Goal: Transaction & Acquisition: Purchase product/service

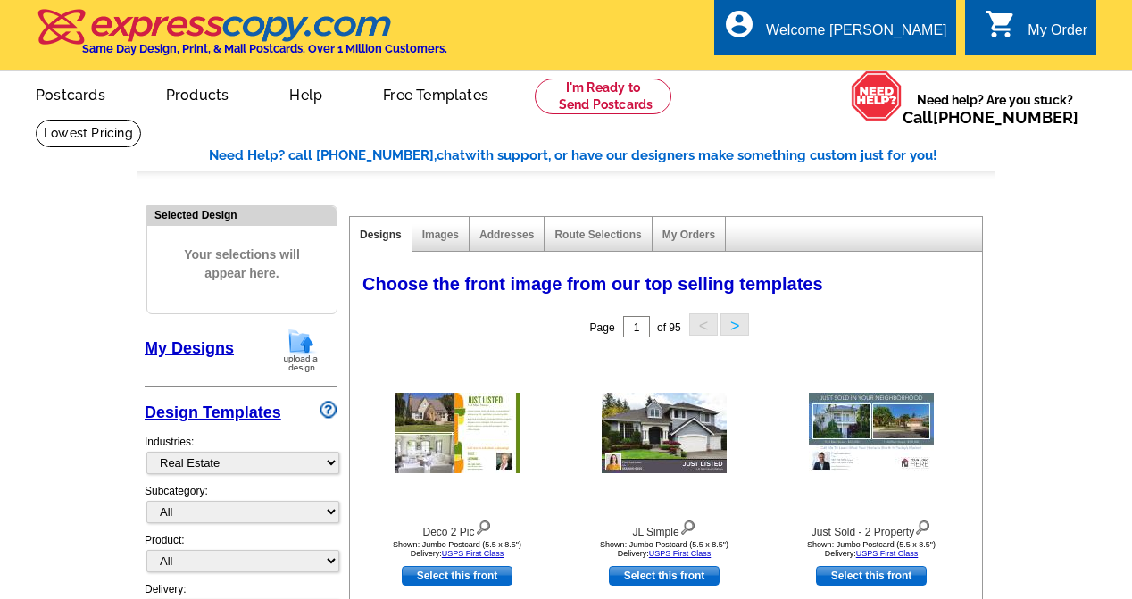
select select "785"
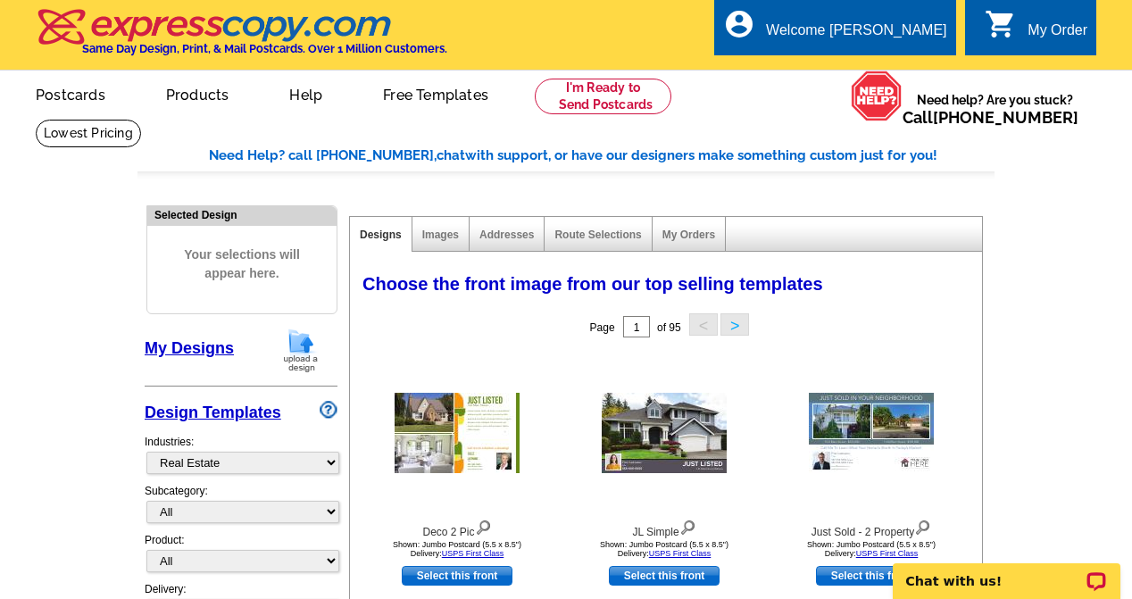
click at [298, 335] on img at bounding box center [301, 351] width 46 height 46
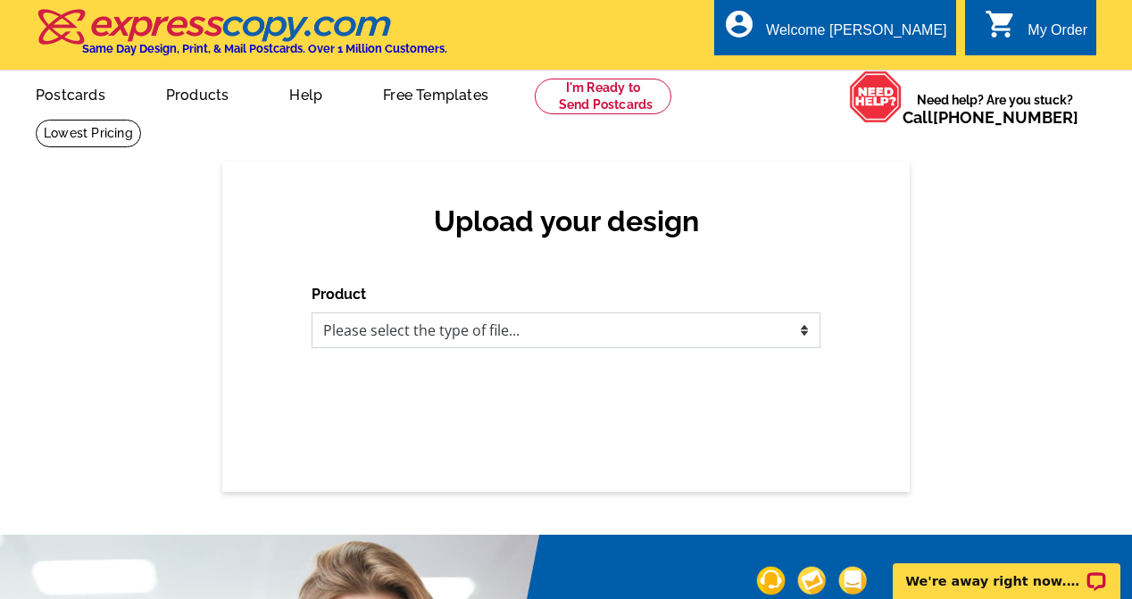
click at [381, 338] on select "Please select the type of file... Postcards Business Cards Letters and flyers G…" at bounding box center [566, 331] width 509 height 36
select select "1"
click at [312, 313] on select "Please select the type of file... Postcards Business Cards Letters and flyers G…" at bounding box center [566, 331] width 509 height 36
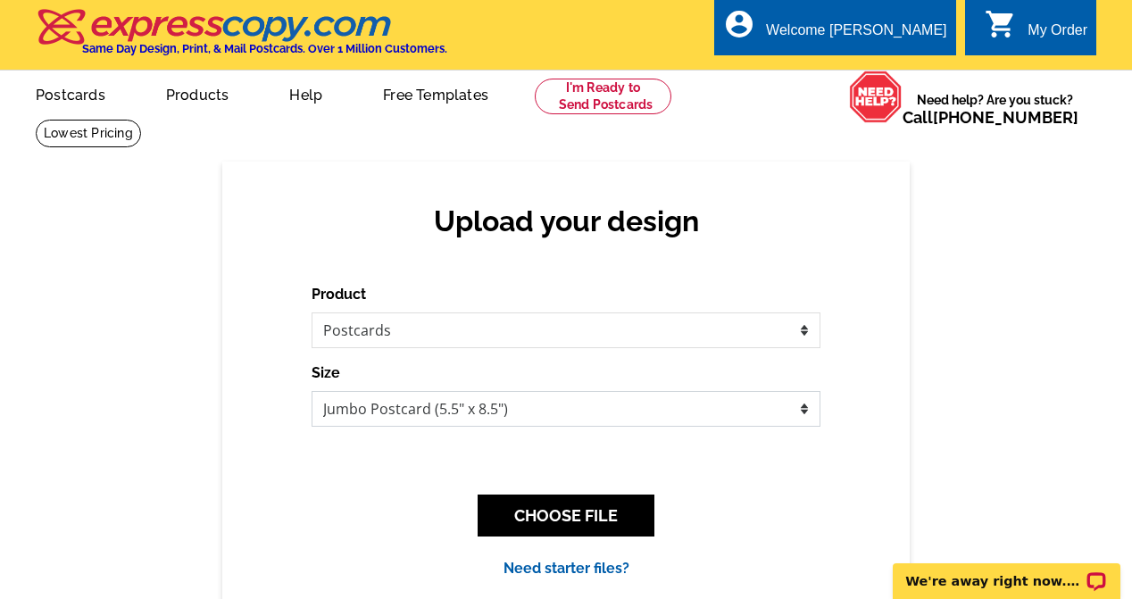
click at [373, 407] on select "Jumbo Postcard (5.5" x 8.5") Regular Postcard (4.25" x 5.6") Panoramic Postcard…" at bounding box center [566, 409] width 509 height 36
click at [312, 392] on select "Jumbo Postcard (5.5" x 8.5") Regular Postcard (4.25" x 5.6") Panoramic Postcard…" at bounding box center [566, 409] width 509 height 36
click at [380, 415] on select "Jumbo Postcard (5.5" x 8.5") Regular Postcard (4.25" x 5.6") Panoramic Postcard…" at bounding box center [566, 409] width 509 height 36
select select "2"
click at [312, 392] on select "Jumbo Postcard (5.5" x 8.5") Regular Postcard (4.25" x 5.6") Panoramic Postcard…" at bounding box center [566, 409] width 509 height 36
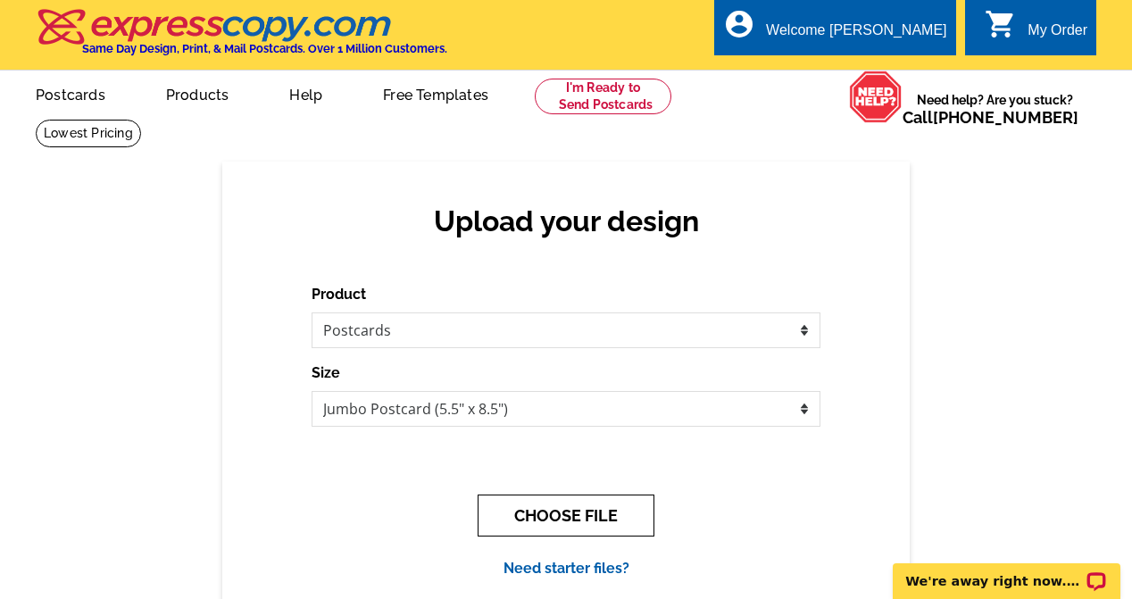
click at [577, 515] on button "CHOOSE FILE" at bounding box center [566, 516] width 177 height 42
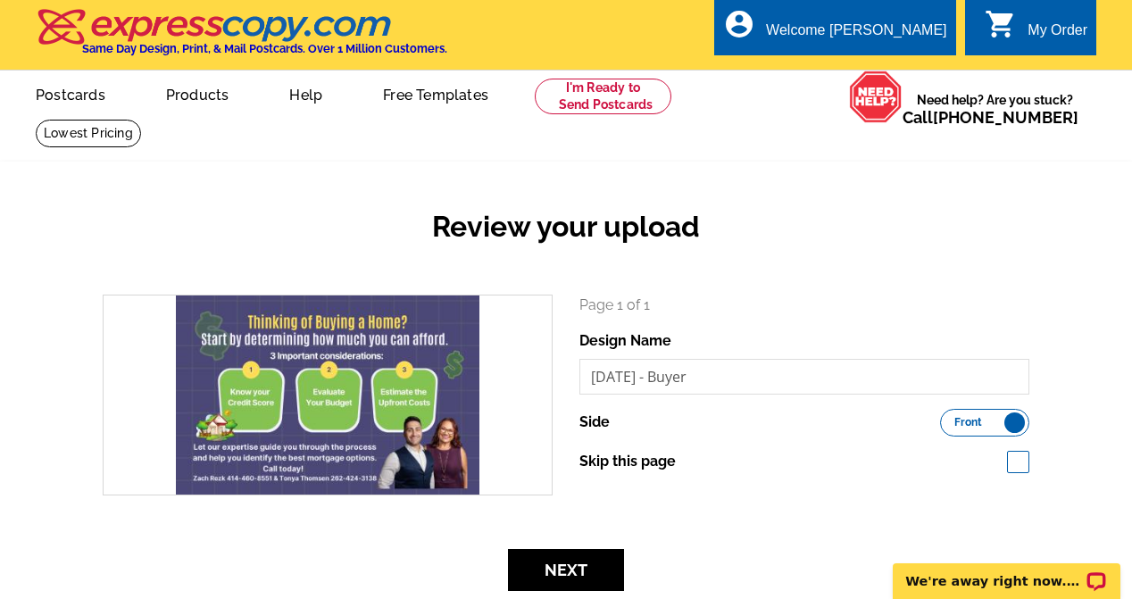
scroll to position [89, 0]
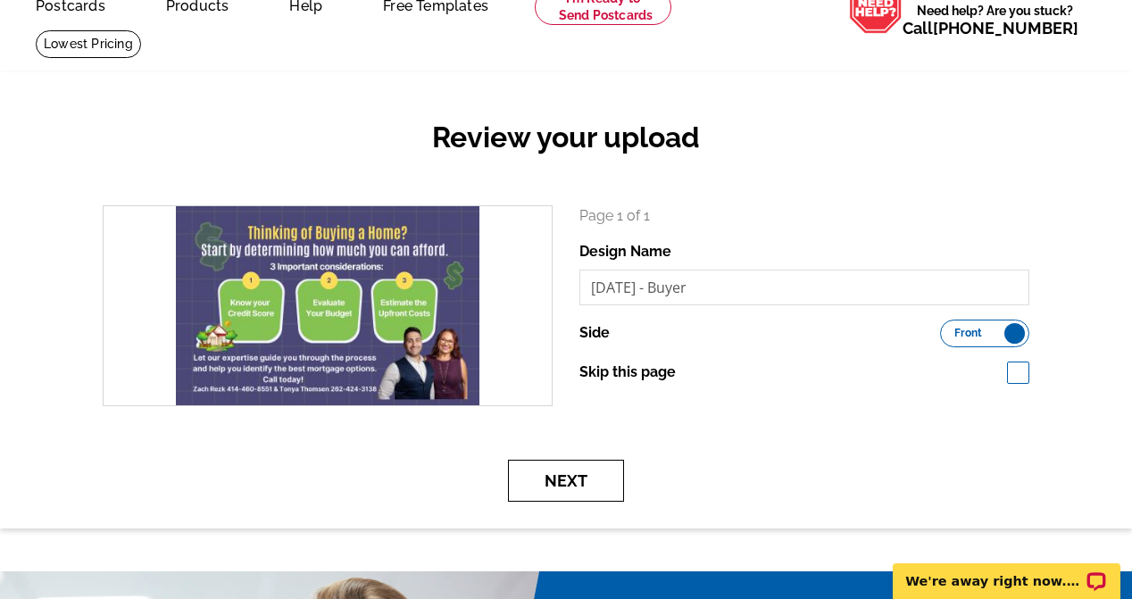
click at [597, 480] on button "Next" at bounding box center [566, 481] width 116 height 42
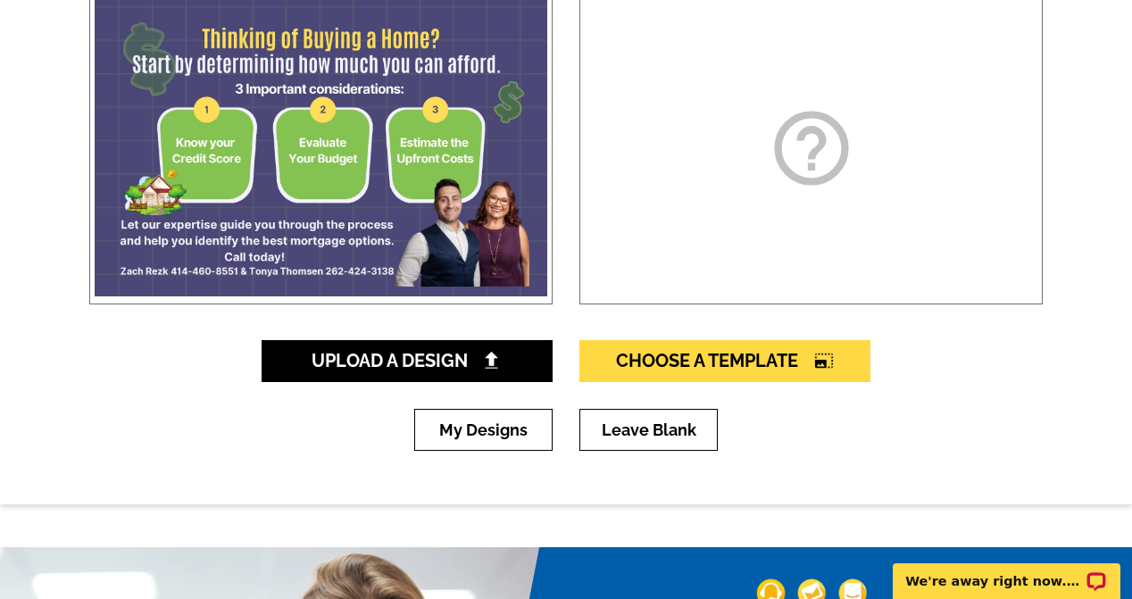
scroll to position [357, 0]
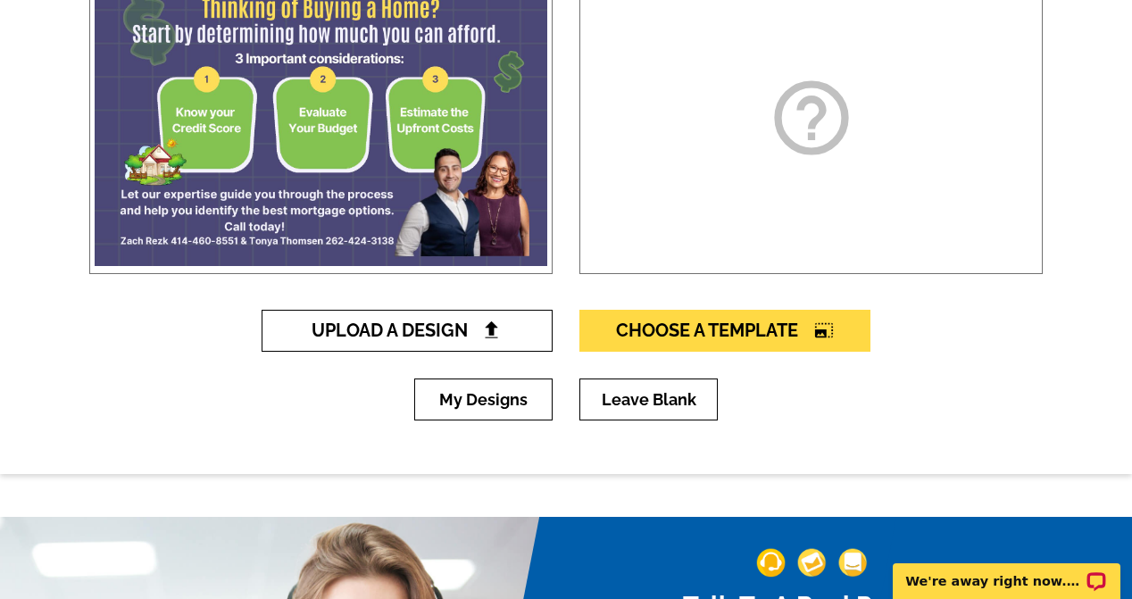
click at [390, 333] on span "Upload A Design" at bounding box center [408, 330] width 192 height 21
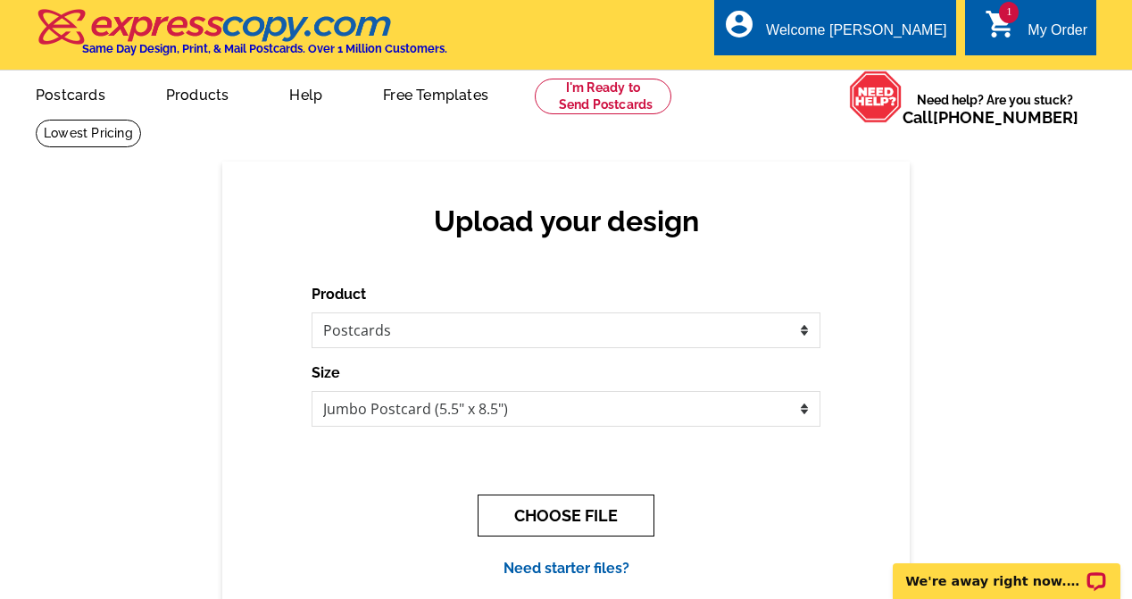
click at [620, 526] on button "CHOOSE FILE" at bounding box center [566, 516] width 177 height 42
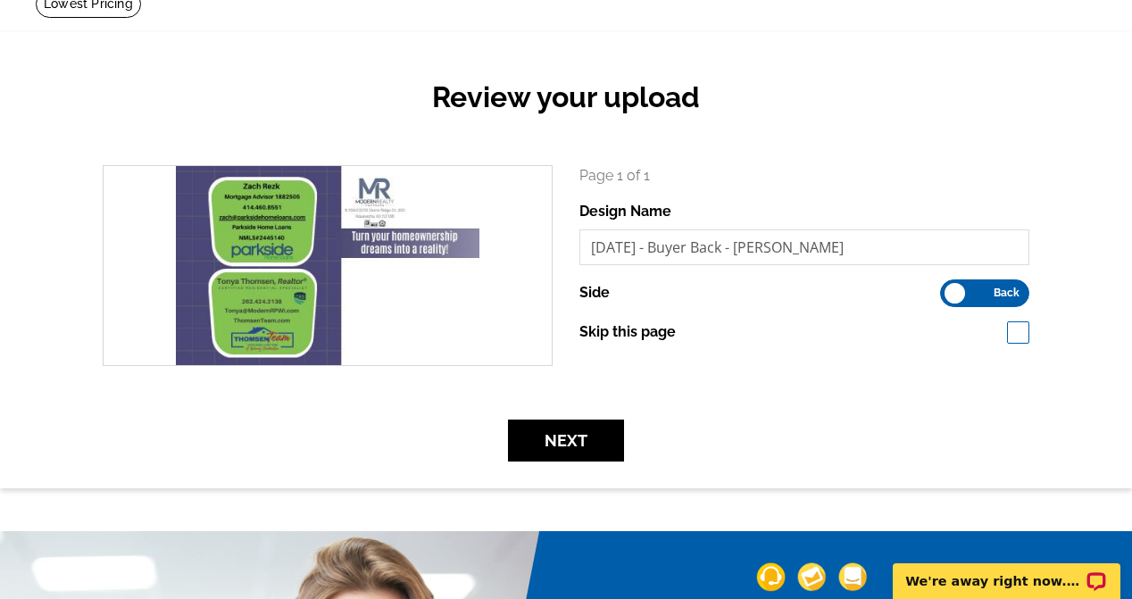
scroll to position [133, 0]
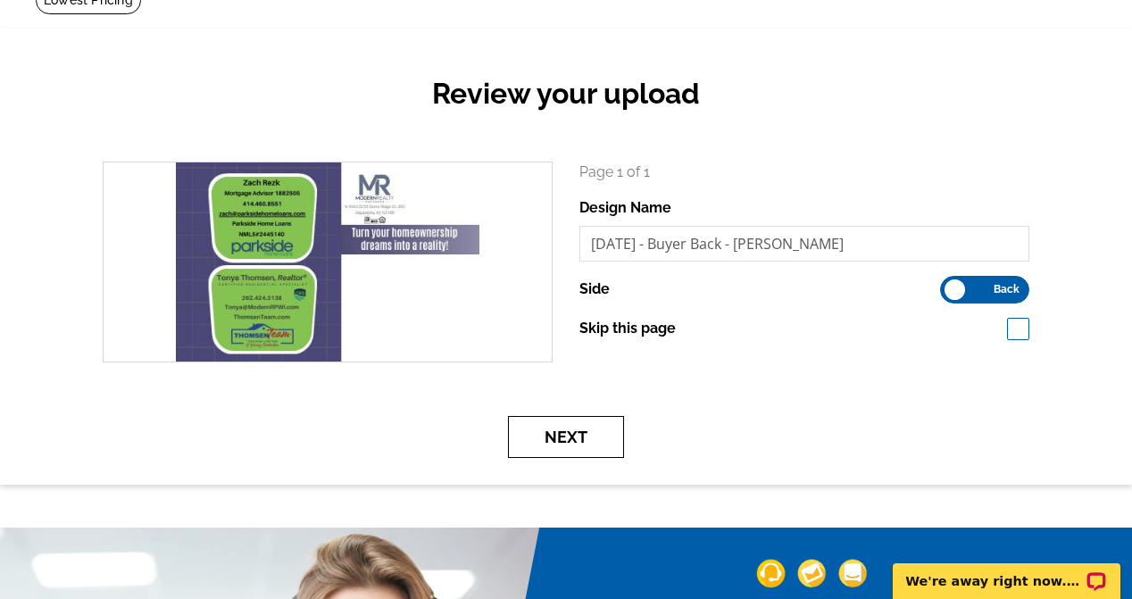
click at [595, 436] on button "Next" at bounding box center [566, 437] width 116 height 42
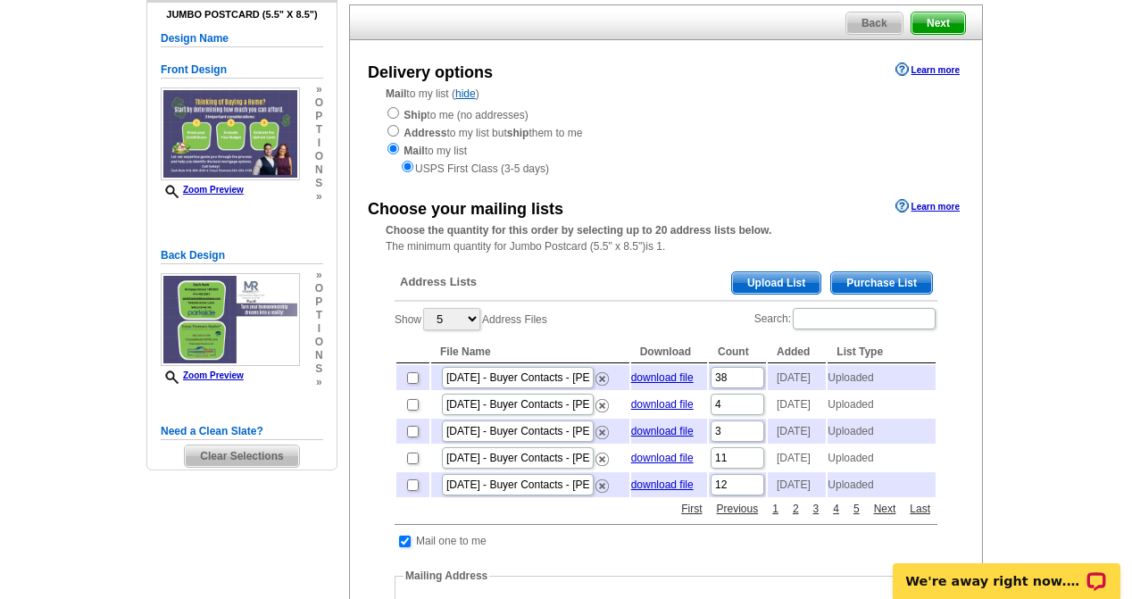
scroll to position [179, 0]
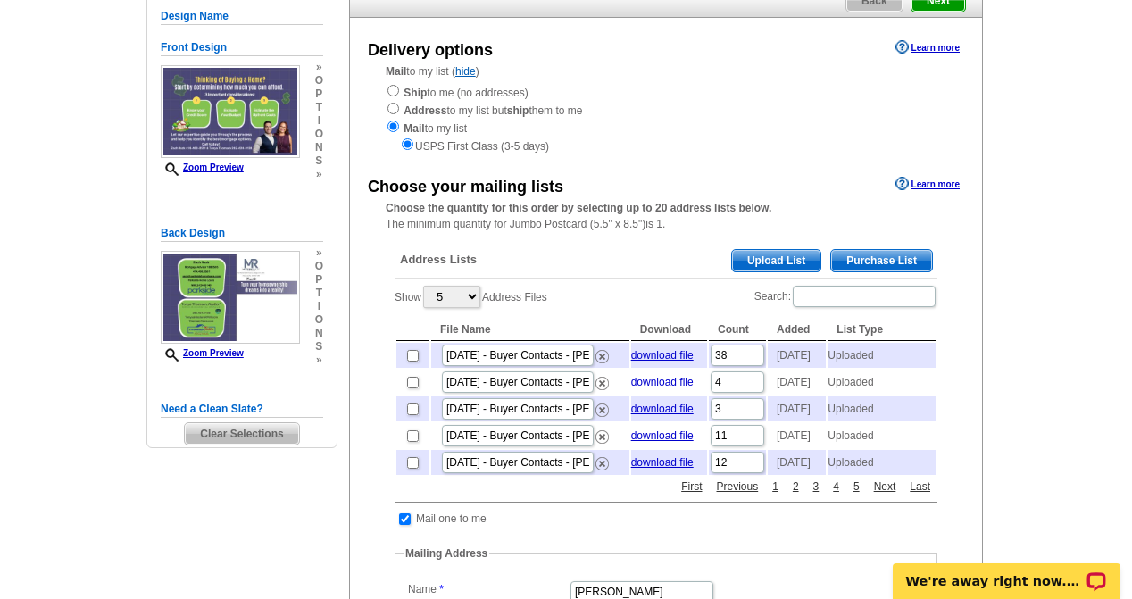
click at [785, 262] on span "Upload List" at bounding box center [776, 260] width 88 height 21
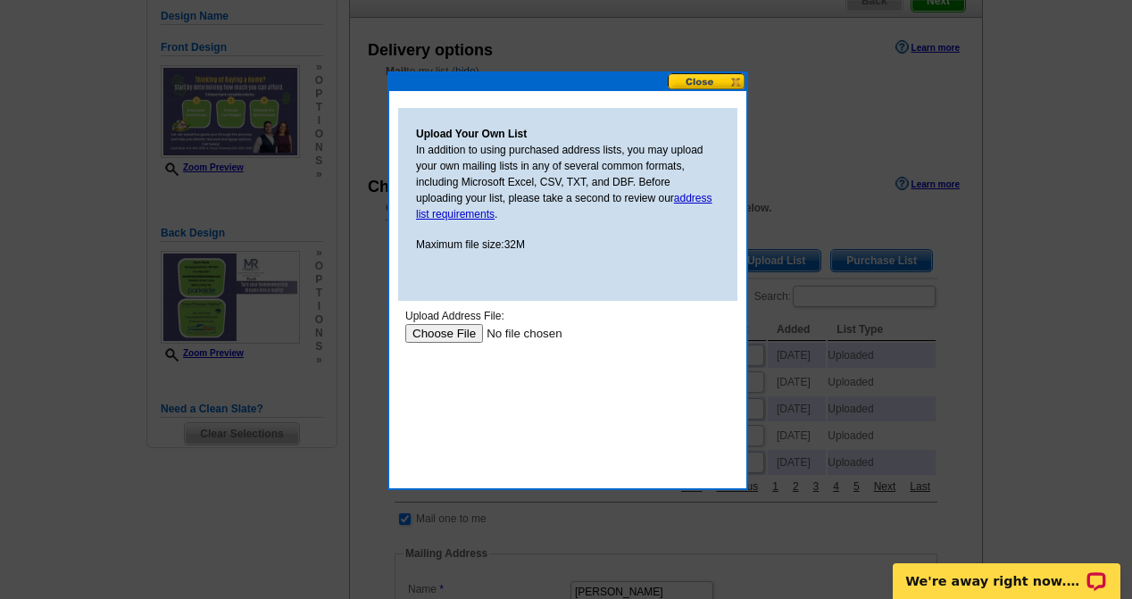
scroll to position [0, 0]
click at [438, 337] on input "file" at bounding box center [518, 333] width 226 height 19
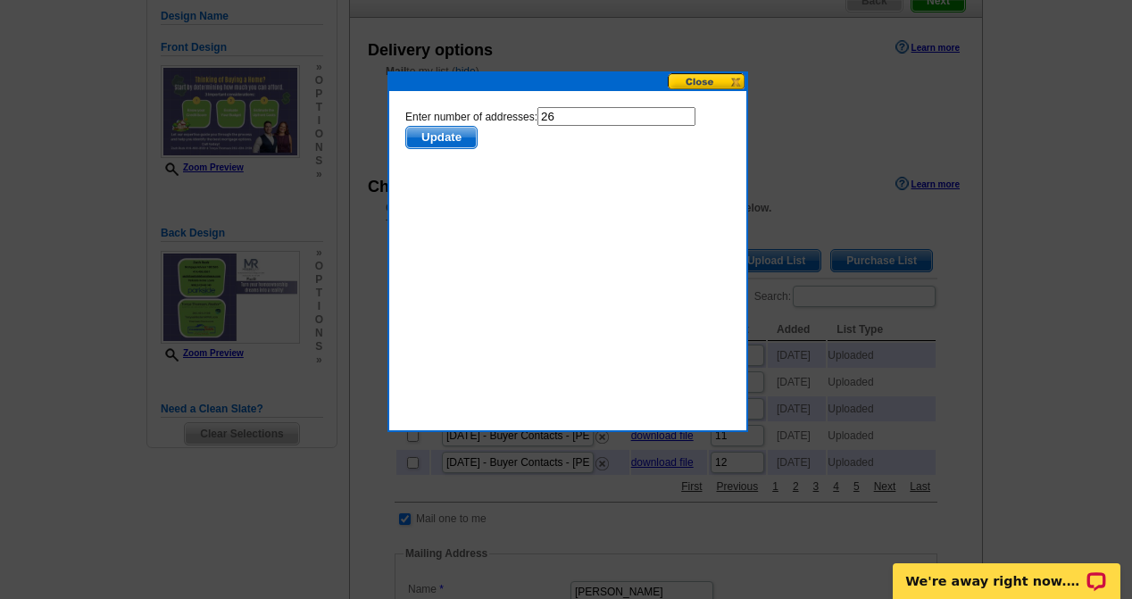
click at [575, 115] on input "26" at bounding box center [617, 116] width 158 height 19
type input "25"
click at [458, 136] on span "Update" at bounding box center [441, 137] width 71 height 21
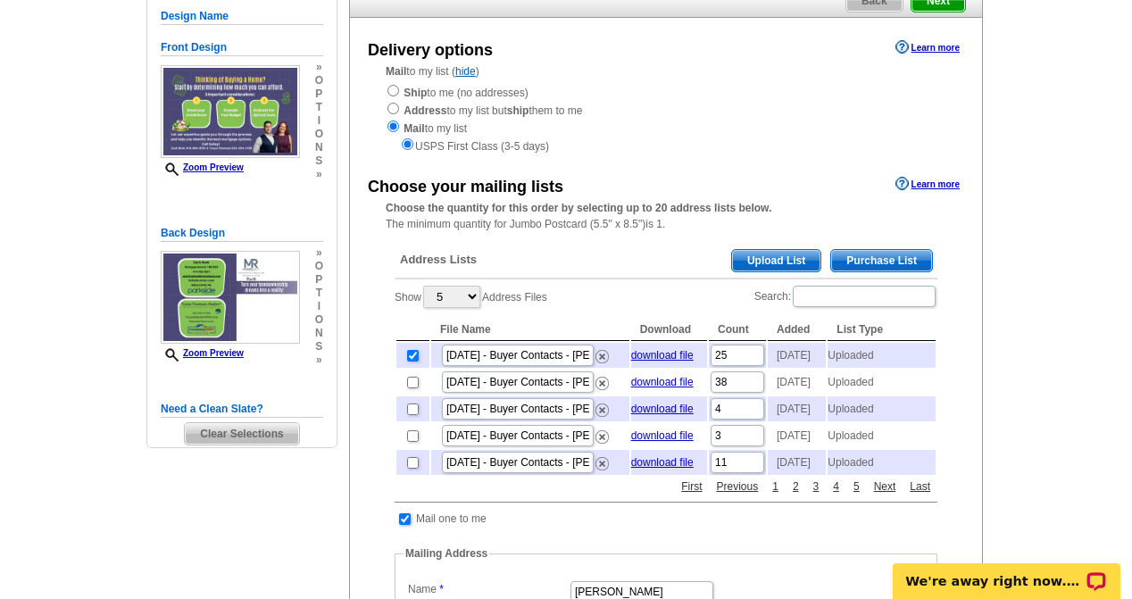
click at [405, 525] on input "checkbox" at bounding box center [405, 519] width 12 height 12
checkbox input "false"
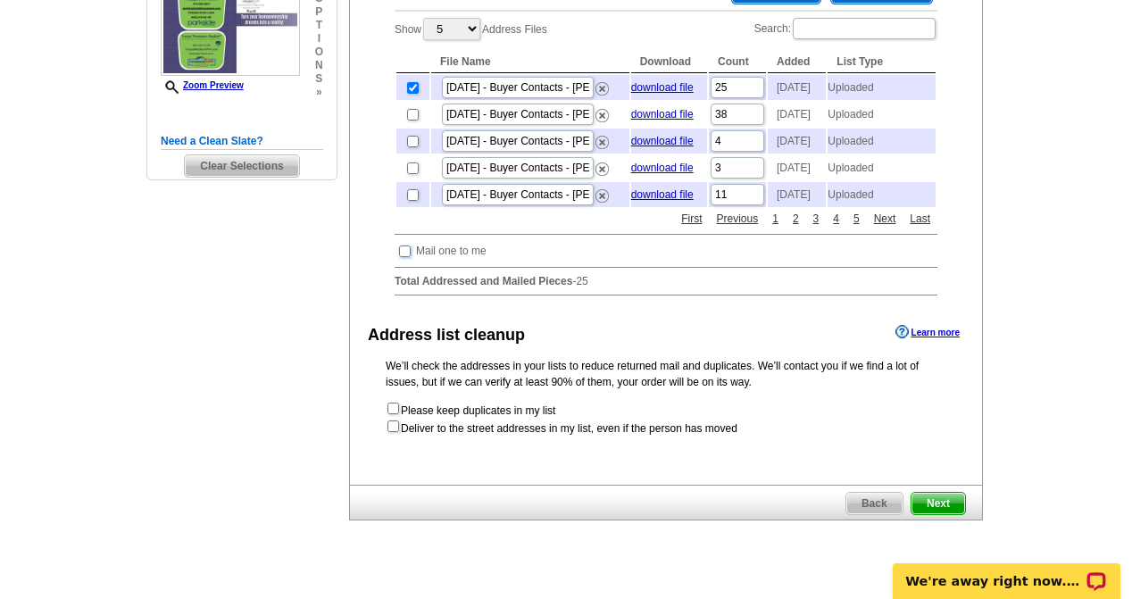
scroll to position [625, 0]
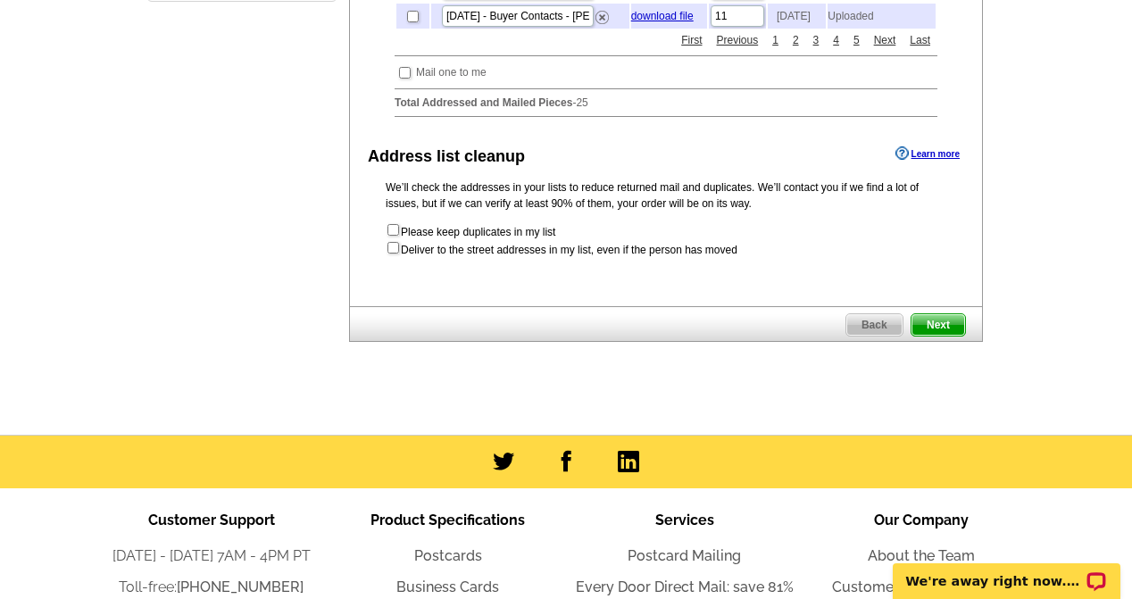
click at [942, 336] on span "Next" at bounding box center [939, 324] width 54 height 21
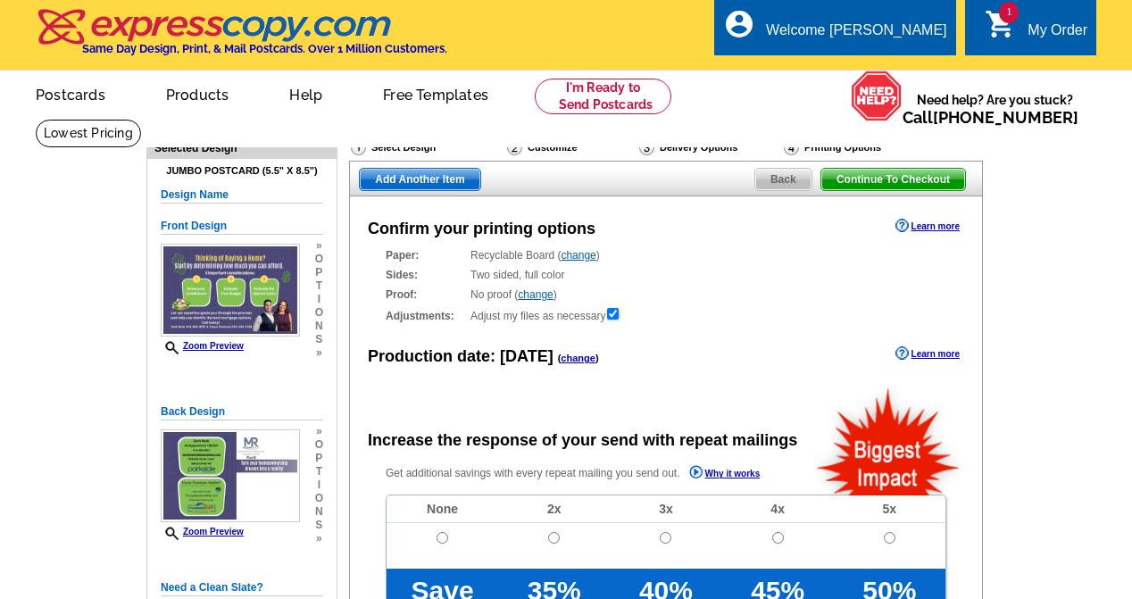
radio input "false"
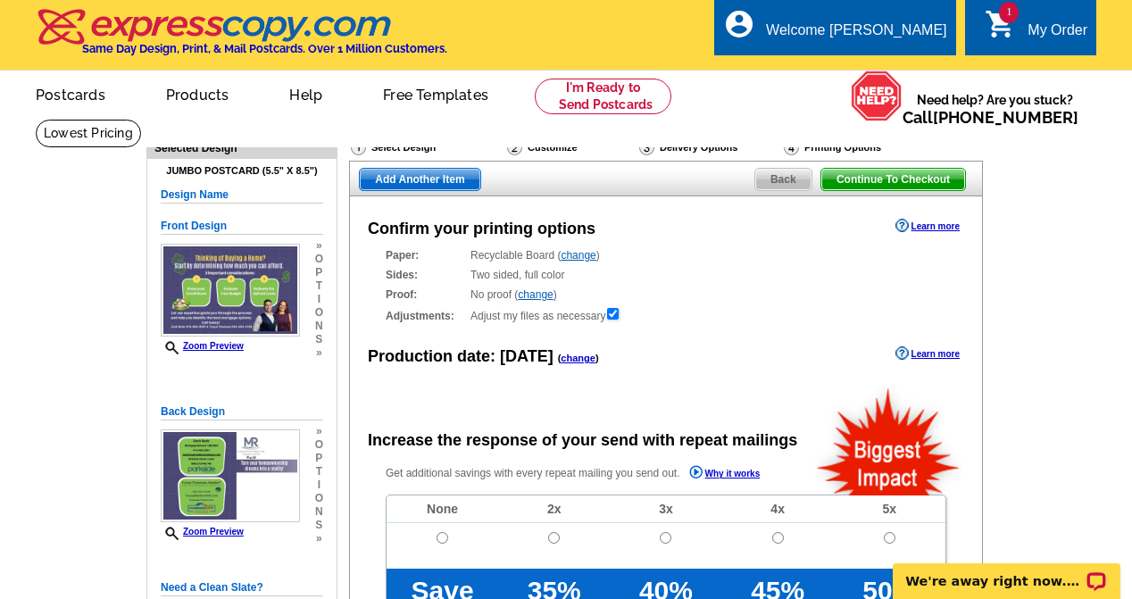
scroll to position [89, 0]
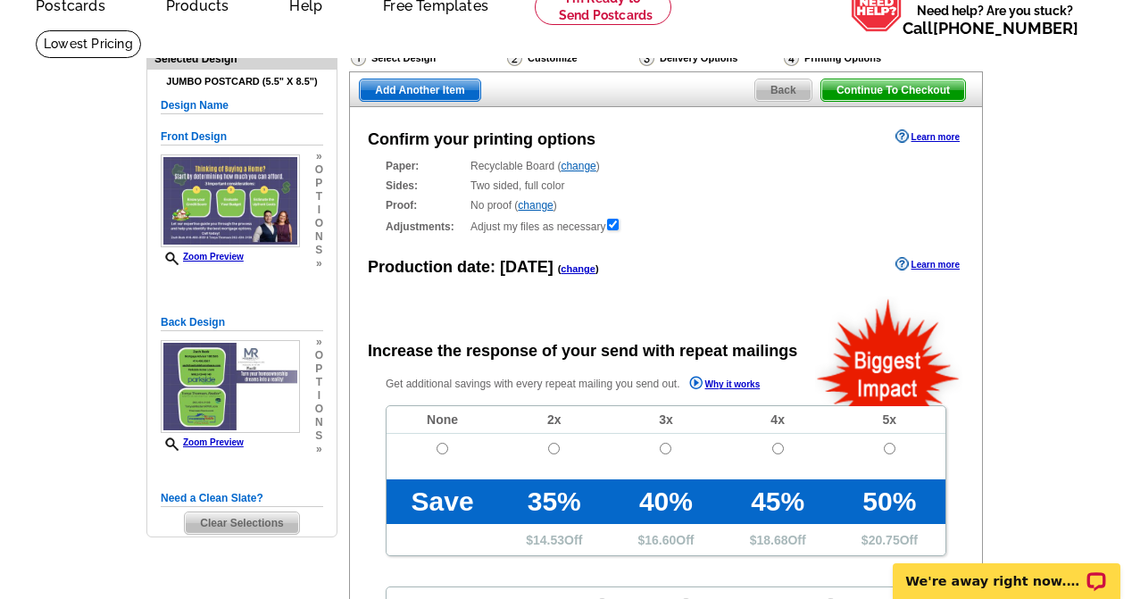
click at [584, 273] on link "change" at bounding box center [578, 268] width 35 height 11
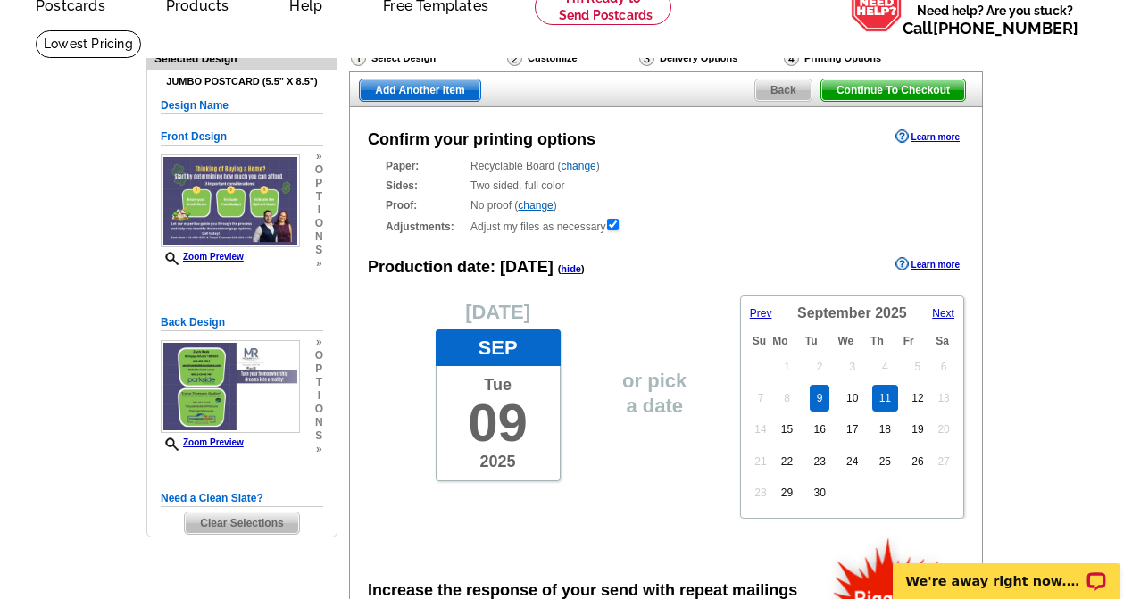
click at [892, 402] on link "11" at bounding box center [885, 398] width 26 height 27
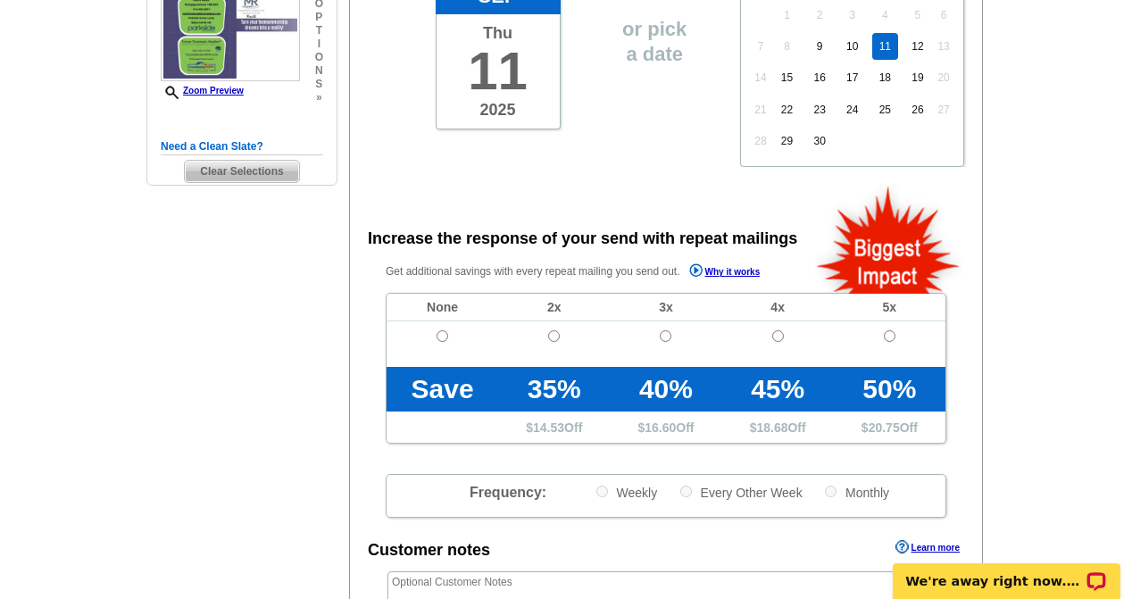
scroll to position [446, 0]
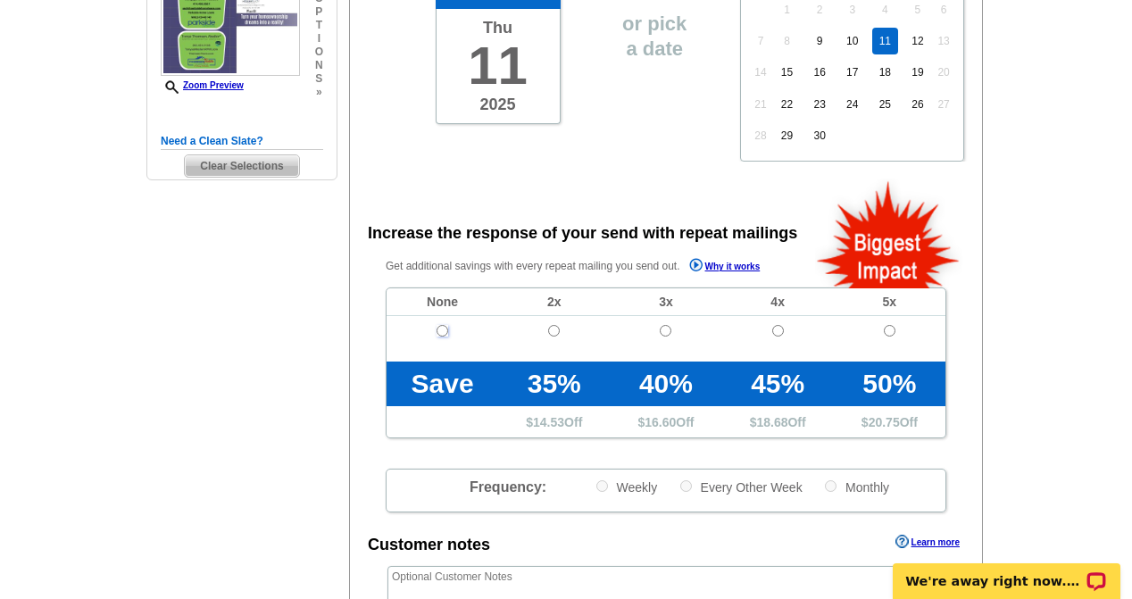
click at [439, 332] on input "radio" at bounding box center [443, 331] width 12 height 12
radio input "true"
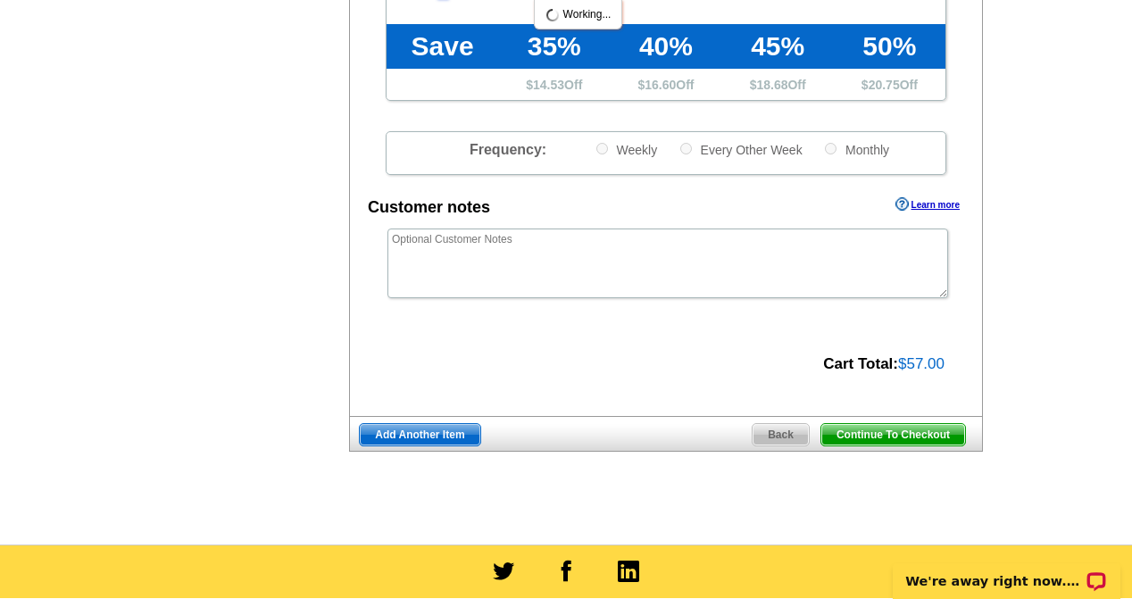
scroll to position [804, 0]
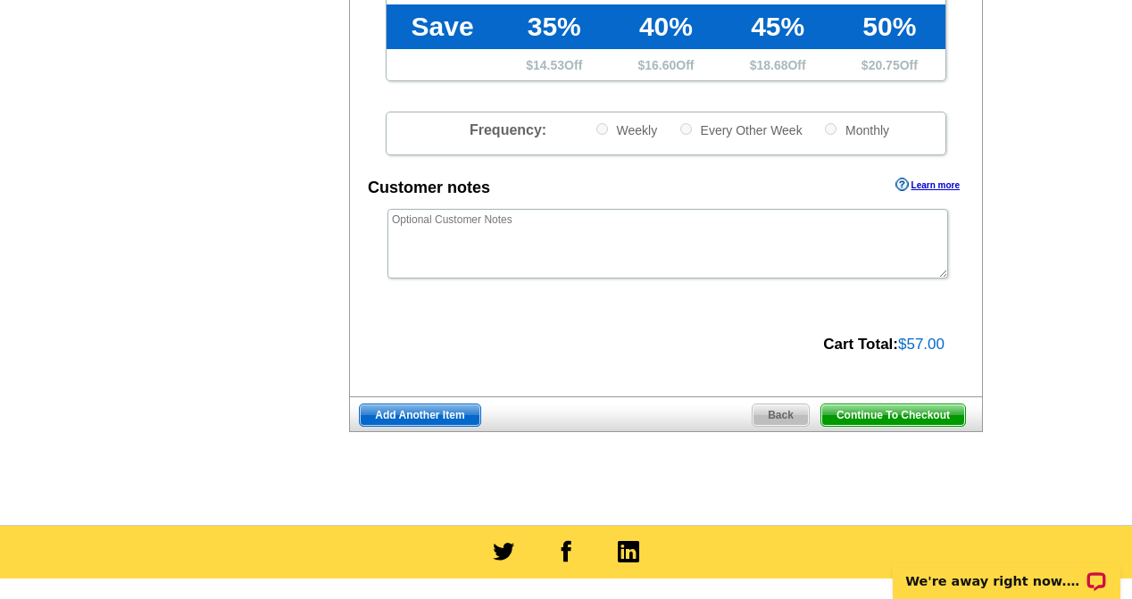
click at [901, 417] on span "Continue To Checkout" at bounding box center [894, 415] width 144 height 21
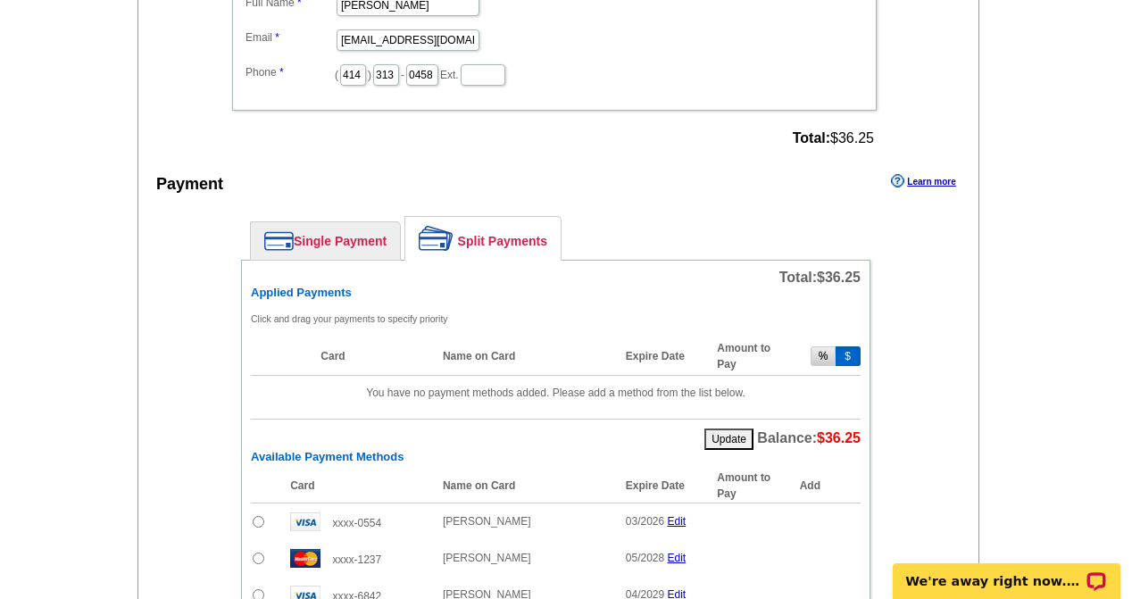
click at [402, 106] on fieldset "Who May We Contact If Needed? Full Name Heather Steiner Email heather@modernrpw…" at bounding box center [554, 23] width 645 height 175
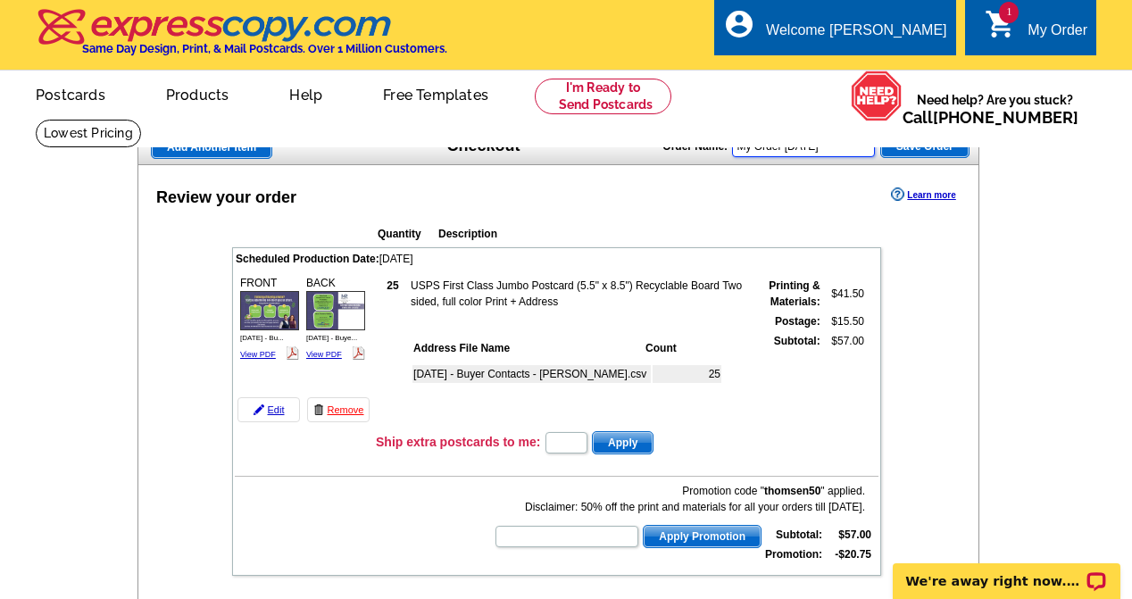
click at [847, 146] on input "My Order 2025-09-09" at bounding box center [803, 146] width 143 height 21
drag, startPoint x: 855, startPoint y: 148, endPoint x: 668, endPoint y: 155, distance: 186.8
click at [668, 155] on div "Order Name: My Order 2025-09-09 Save Order" at bounding box center [816, 144] width 306 height 29
type input "Sept Buyer 2025 - Zach"
click at [931, 148] on span "Save Order" at bounding box center [925, 146] width 88 height 21
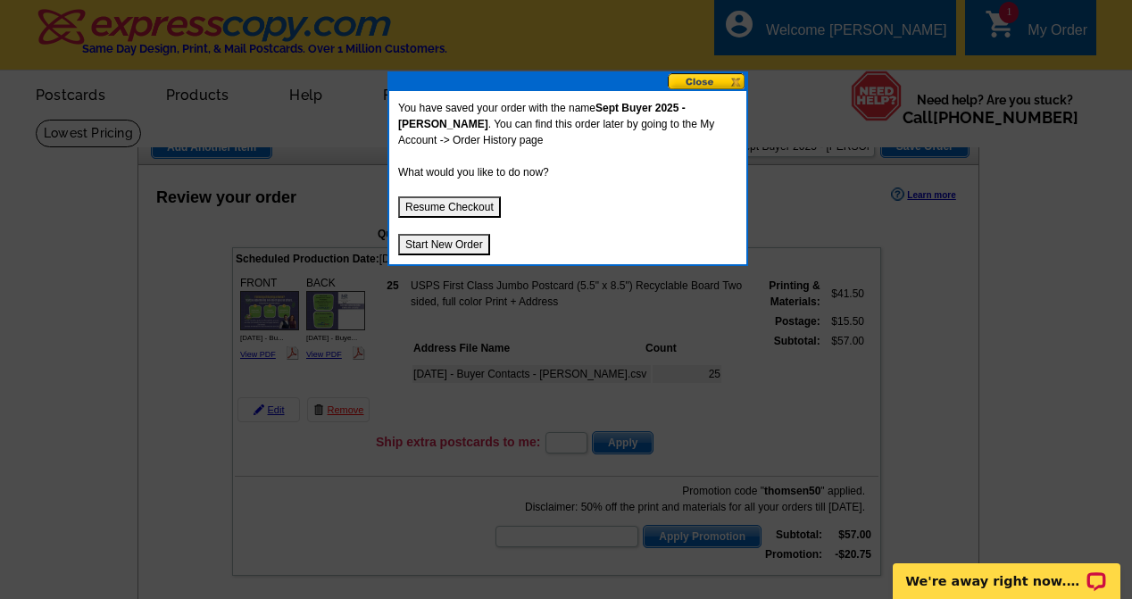
click at [455, 243] on button "Start New Order" at bounding box center [444, 244] width 92 height 21
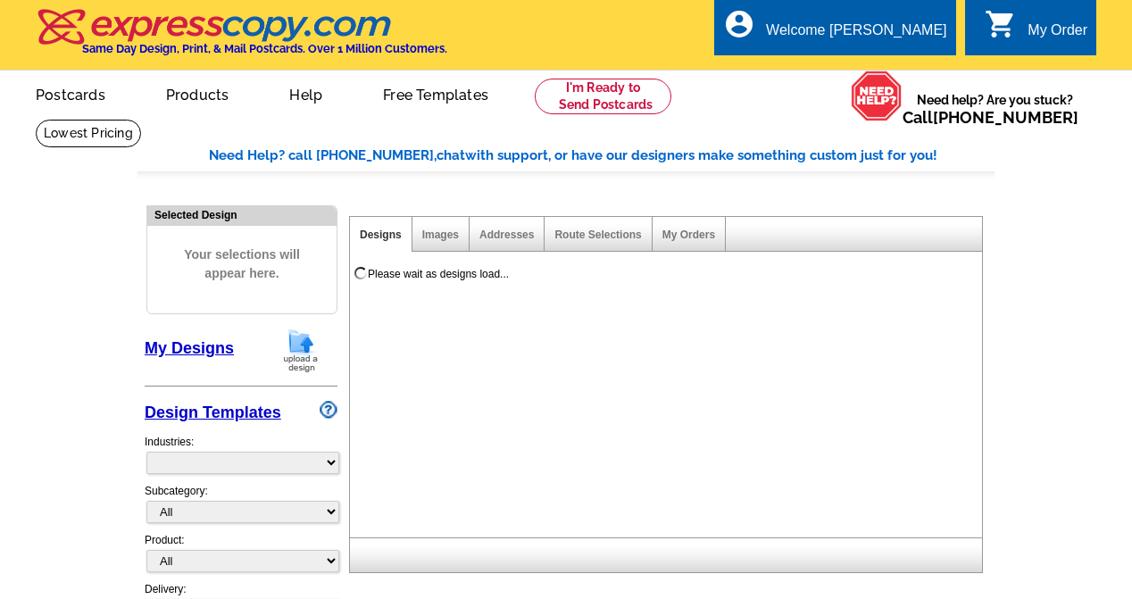
select select "785"
